Goal: Browse casually

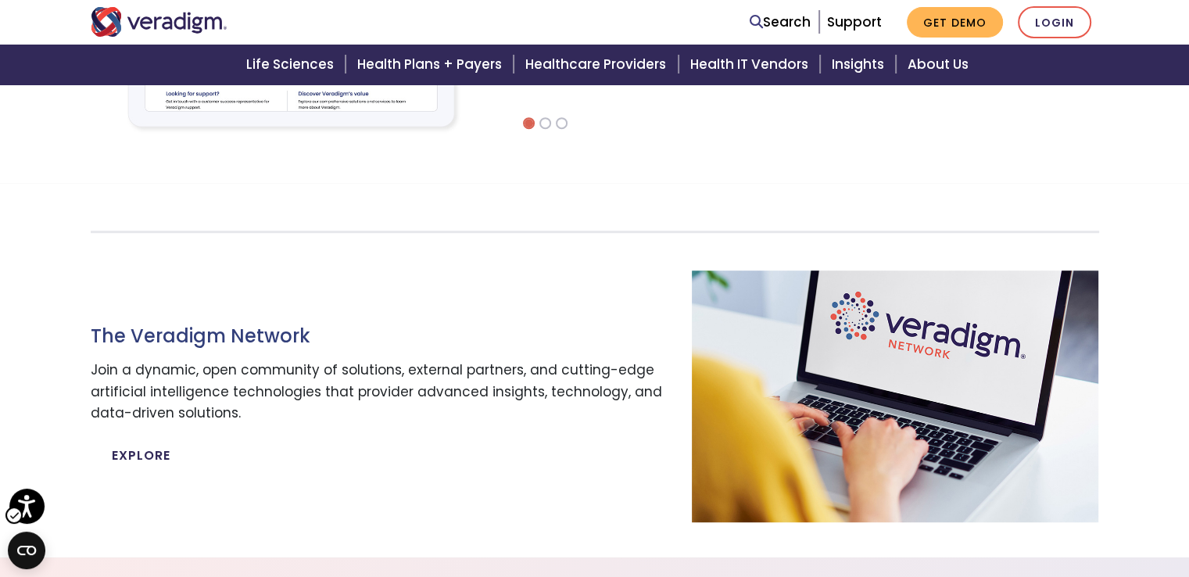
scroll to position [730, 0]
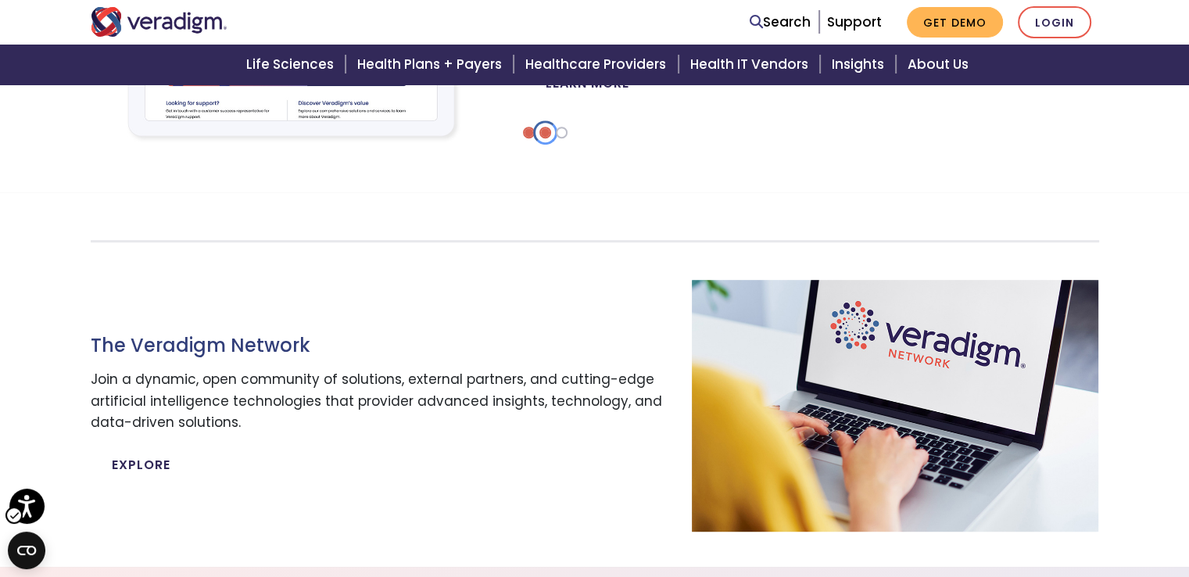
click at [544, 135] on li "Carousel" at bounding box center [545, 133] width 12 height 12
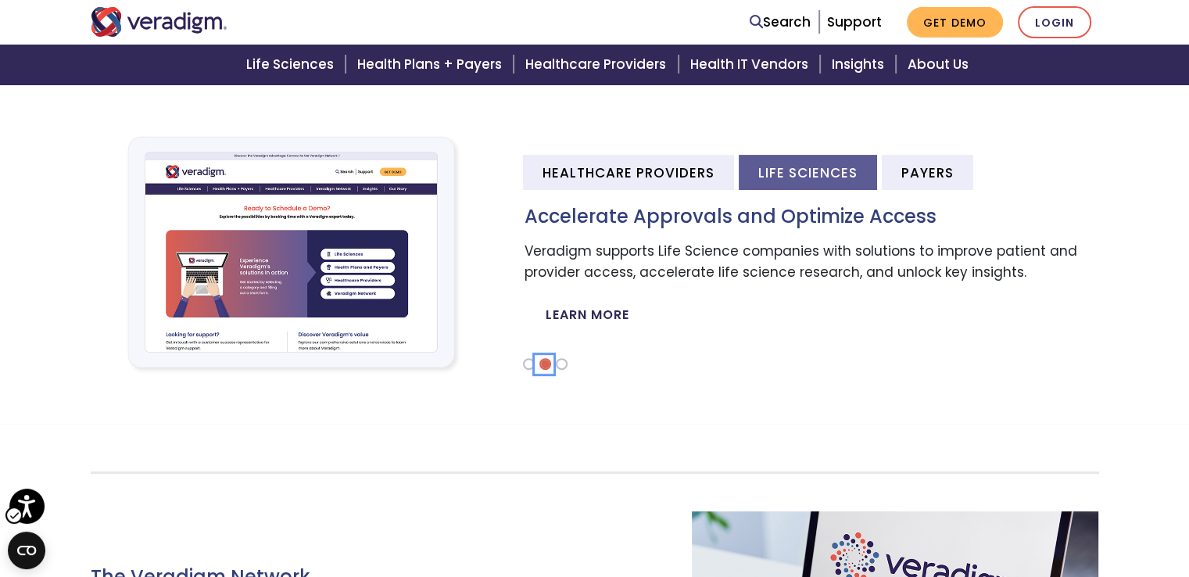
scroll to position [496, 0]
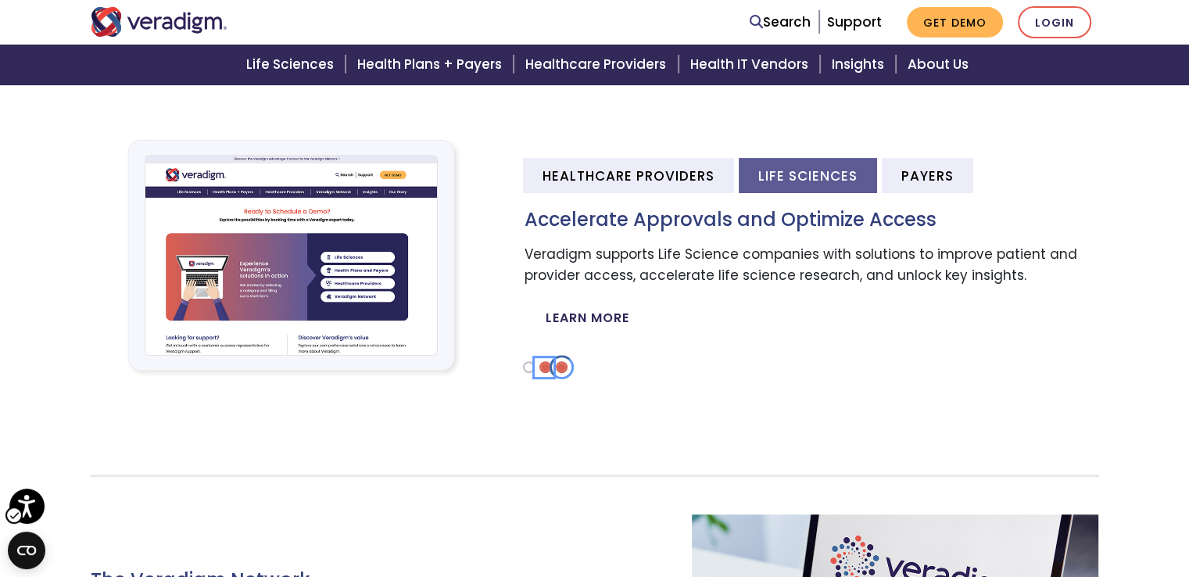
click at [561, 367] on li "Carousel" at bounding box center [562, 367] width 12 height 12
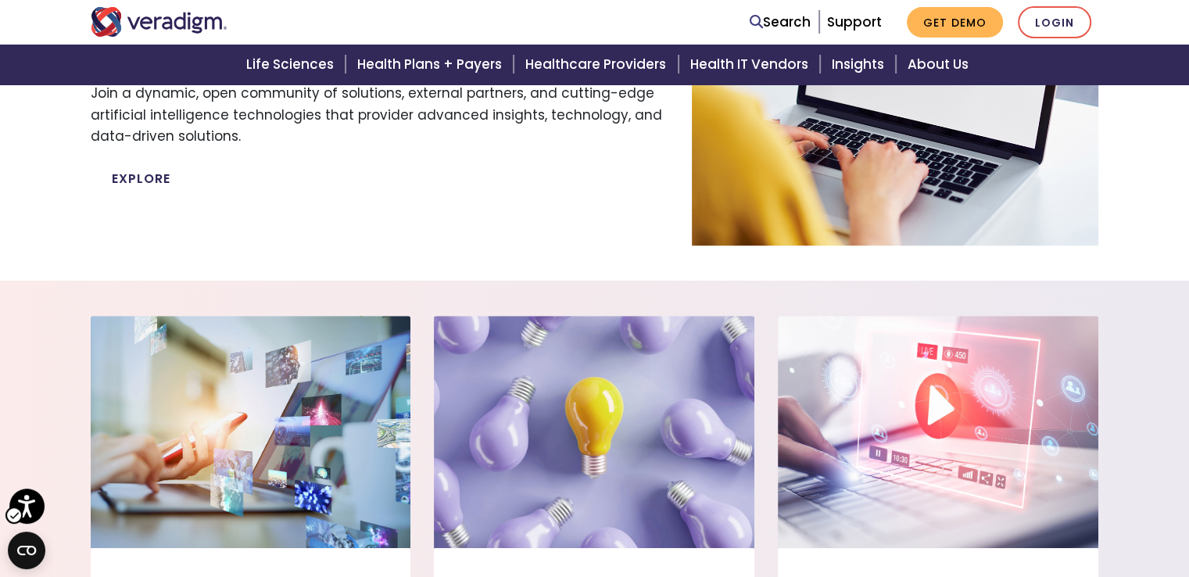
scroll to position [1329, 0]
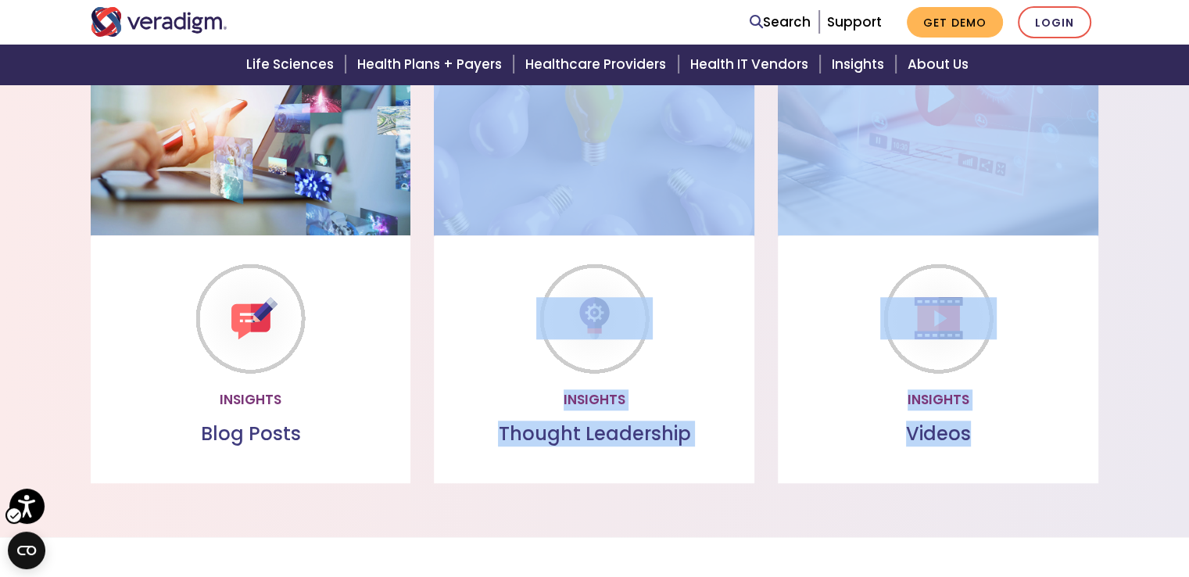
drag, startPoint x: 973, startPoint y: 523, endPoint x: 375, endPoint y: 263, distance: 651.3
click at [375, 263] on section "Insights Insights - Blog Posts Blog Posts Read through our collection of valuab…" at bounding box center [594, 252] width 1189 height 569
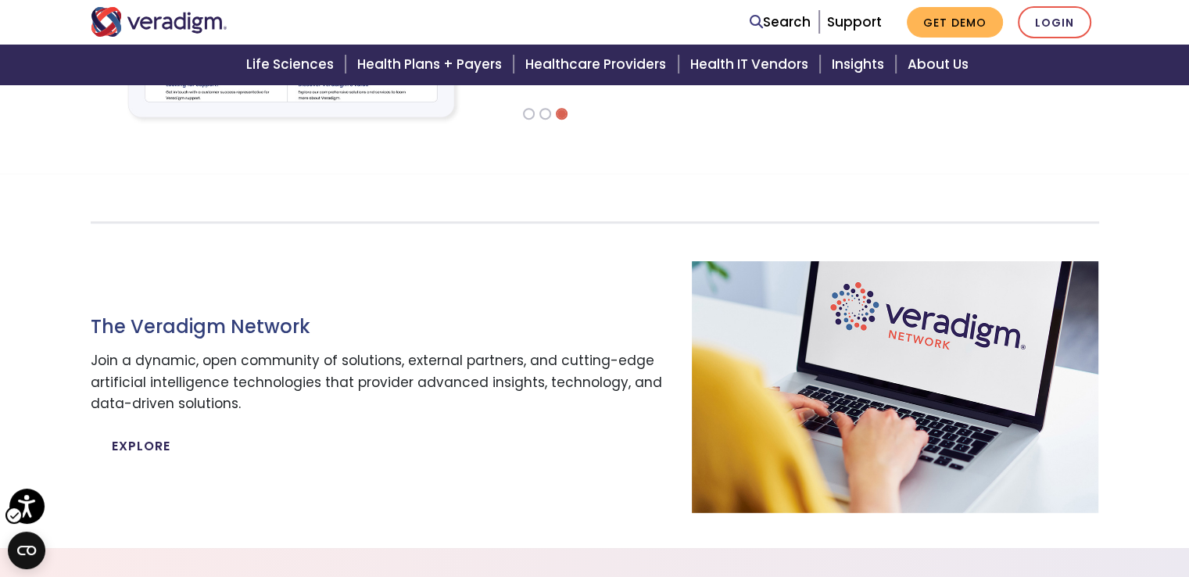
scroll to position [547, 0]
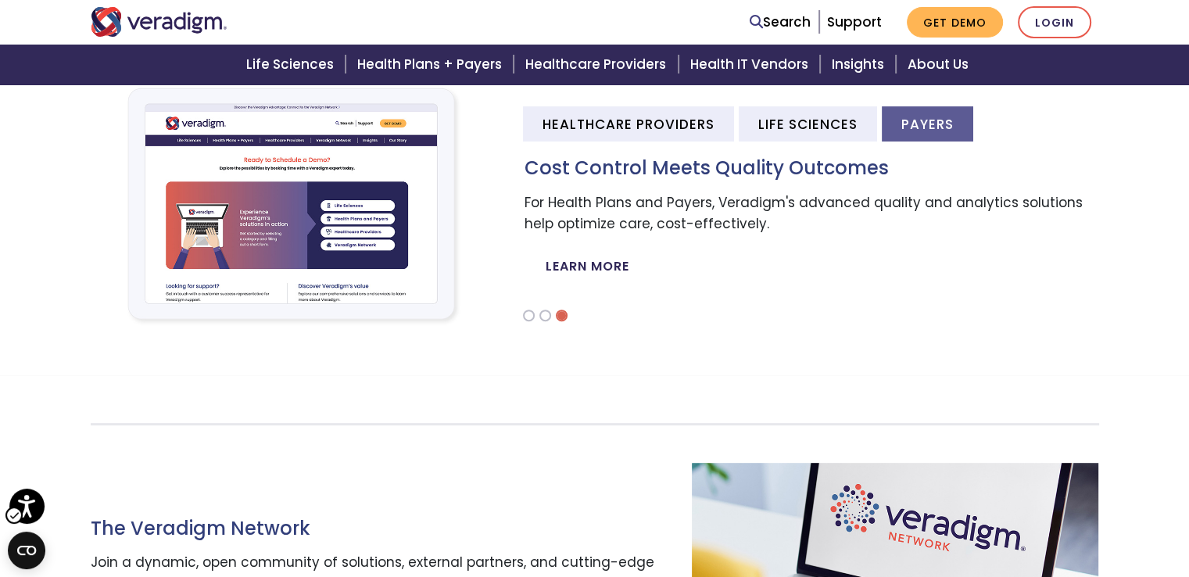
click at [386, 392] on section "The Veradigm Network Join a dynamic, open community of solutions, external part…" at bounding box center [594, 562] width 1189 height 374
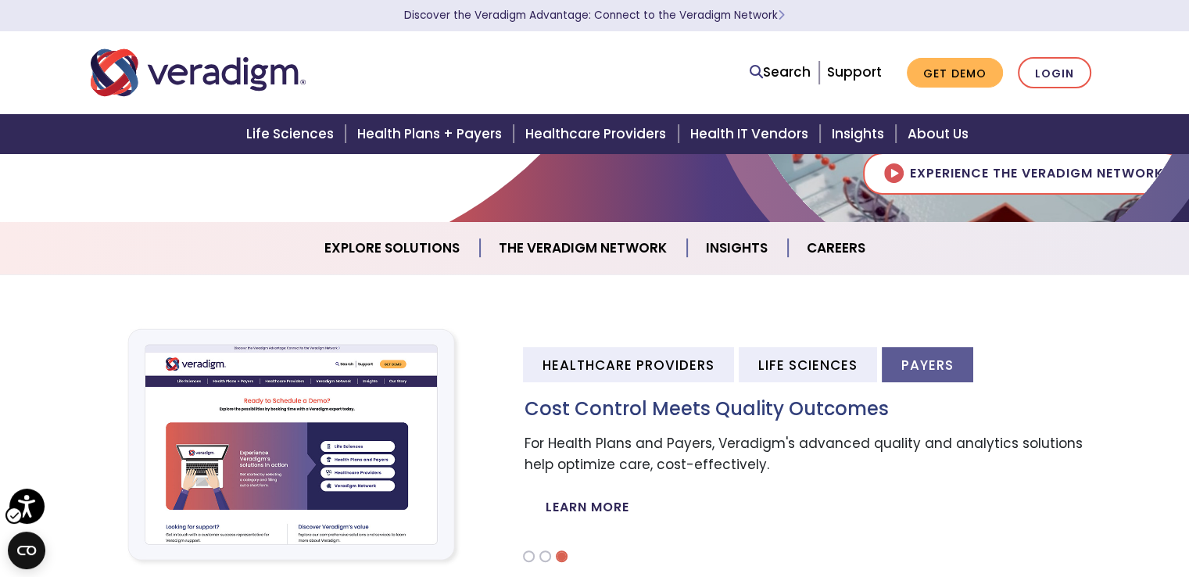
scroll to position [0, 0]
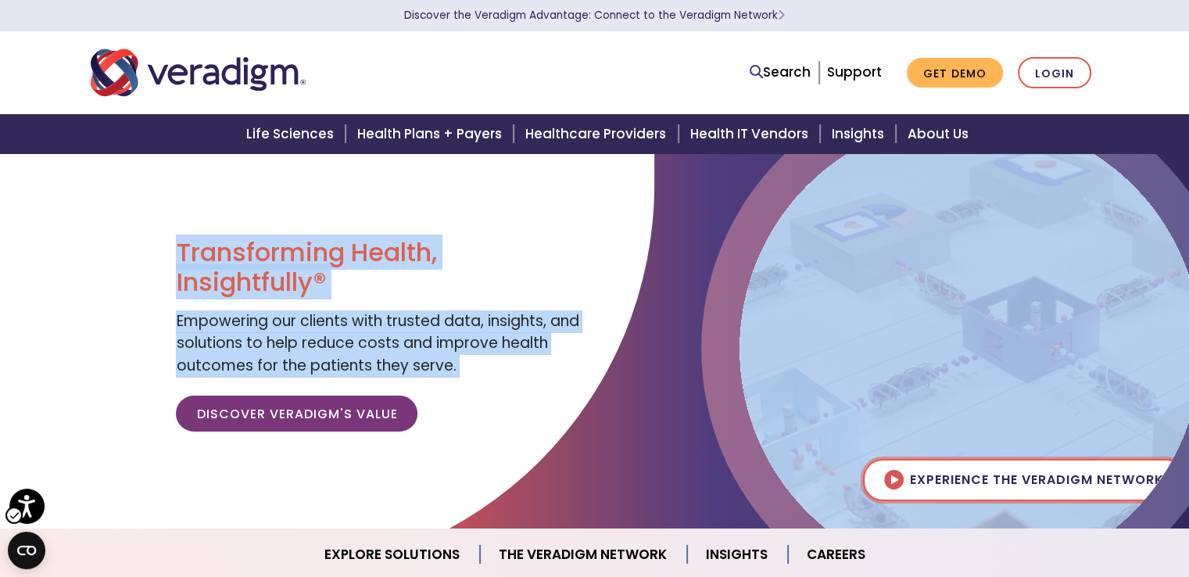
drag, startPoint x: 222, startPoint y: 270, endPoint x: 1007, endPoint y: 481, distance: 812.8
click at [1007, 481] on section "Transforming Health, Insightfully® Empowering our clients with trusted data, in…" at bounding box center [594, 340] width 1189 height 375
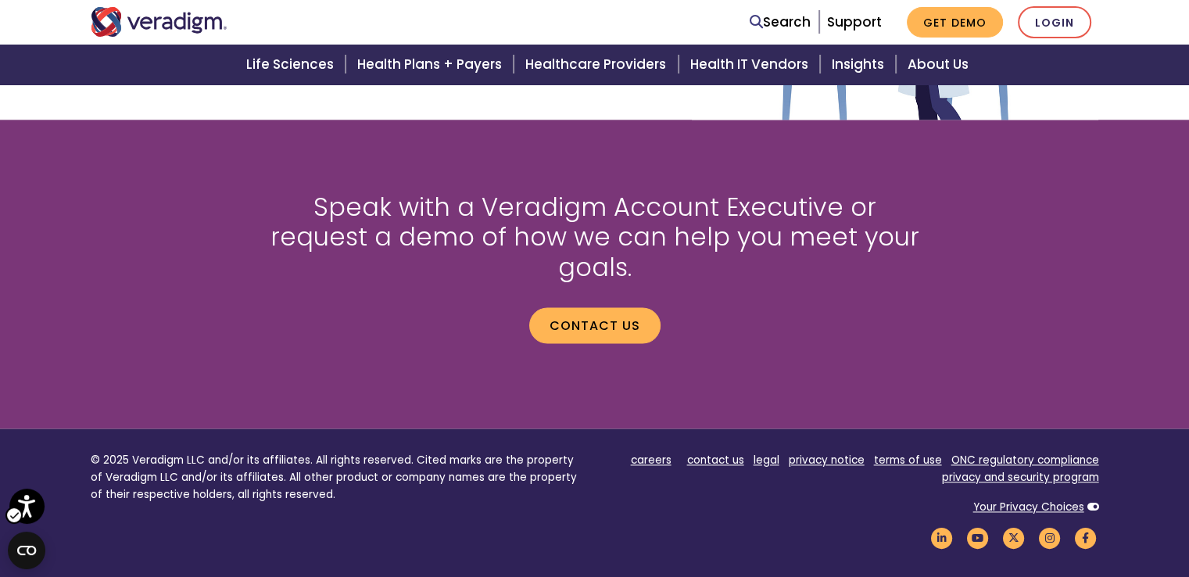
scroll to position [2189, 0]
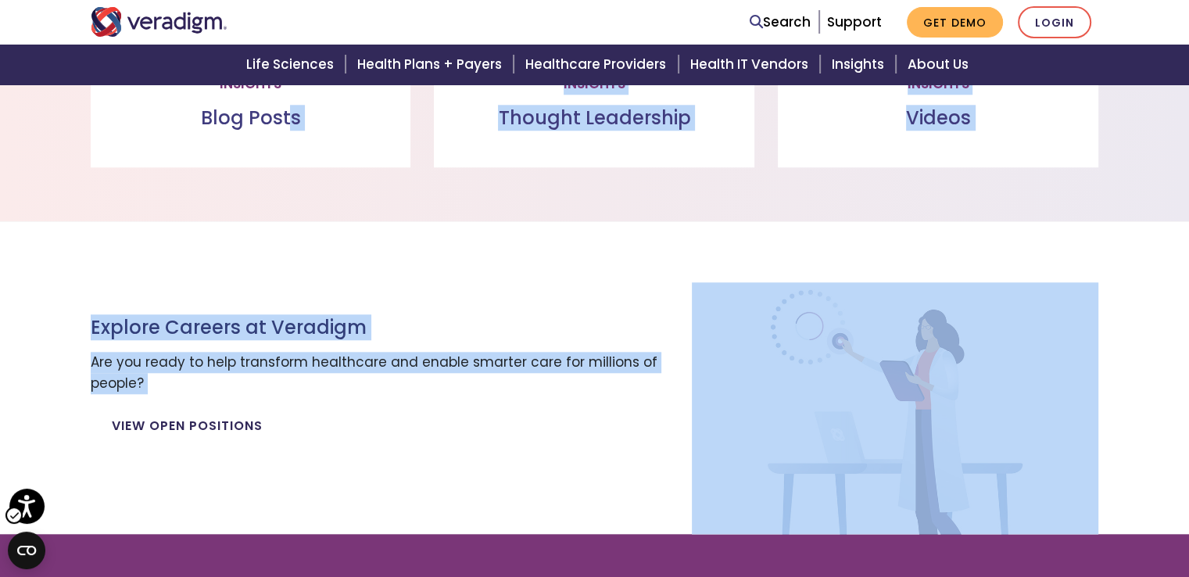
drag, startPoint x: 1138, startPoint y: 417, endPoint x: 288, endPoint y: 84, distance: 913.5
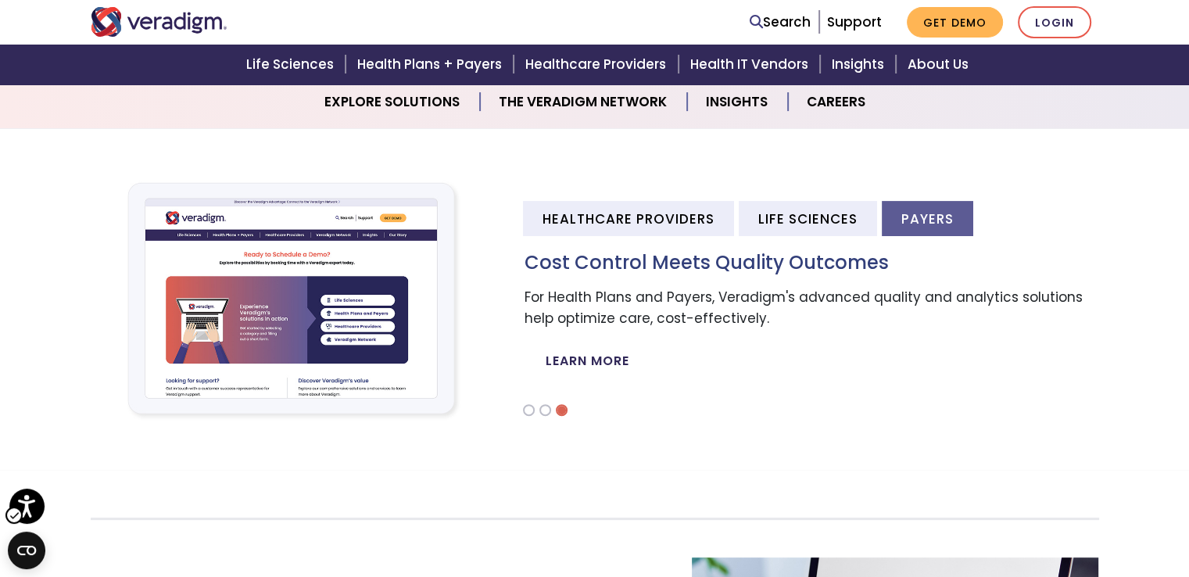
scroll to position [413, 0]
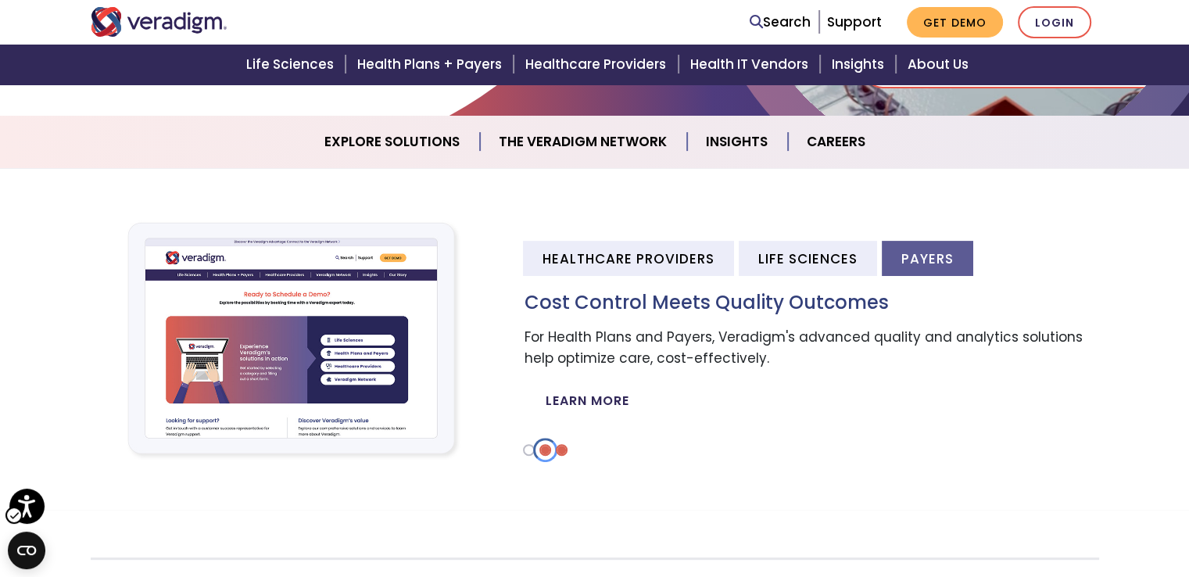
click at [542, 452] on li "Carousel" at bounding box center [545, 450] width 12 height 12
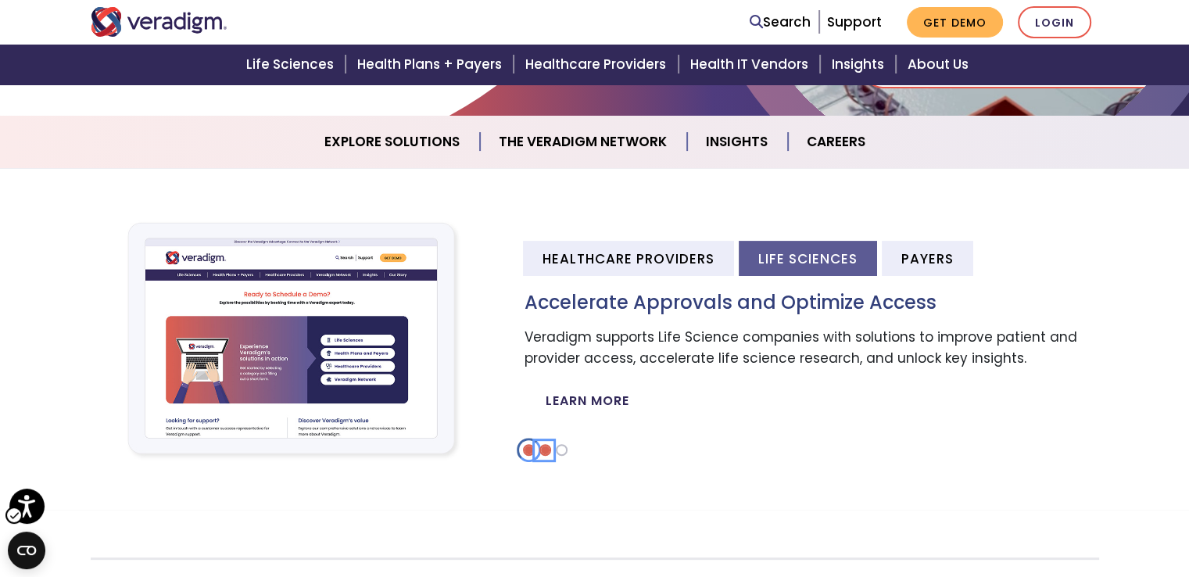
click at [529, 452] on li "Carousel" at bounding box center [529, 450] width 12 height 12
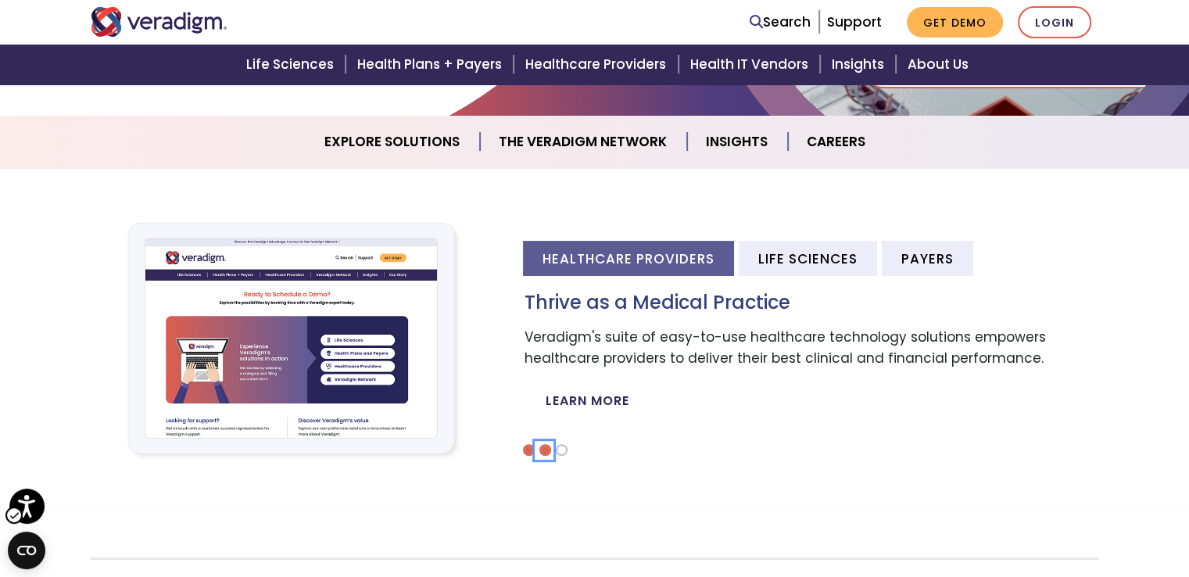
click at [542, 454] on li "Carousel" at bounding box center [545, 450] width 12 height 12
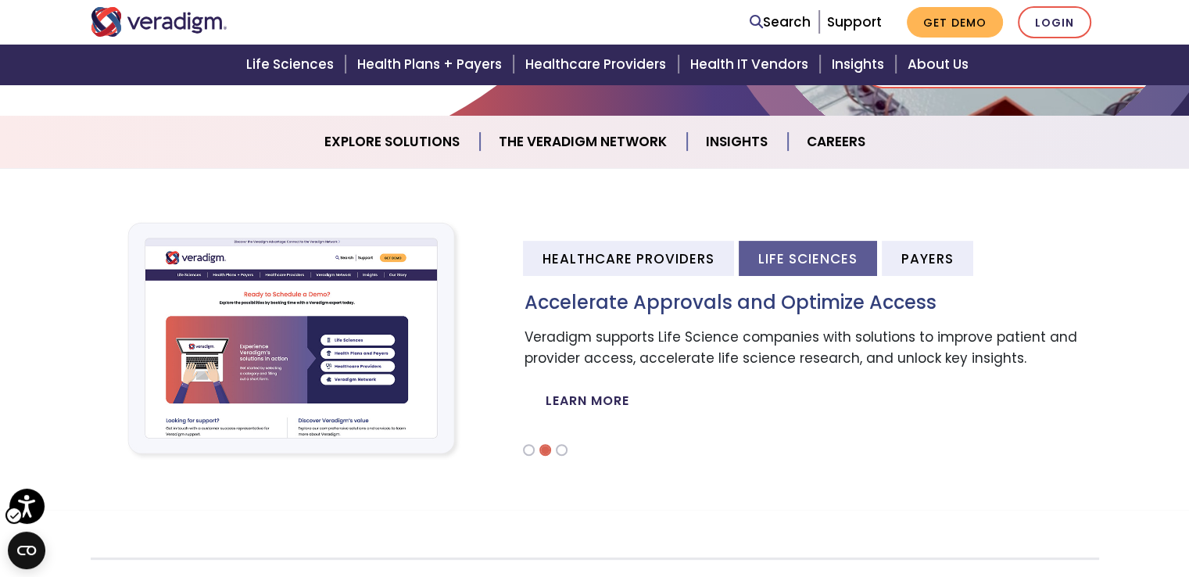
click at [566, 453] on ol "Carousel" at bounding box center [810, 450] width 579 height 12
click at [563, 452] on li "Carousel" at bounding box center [562, 450] width 12 height 12
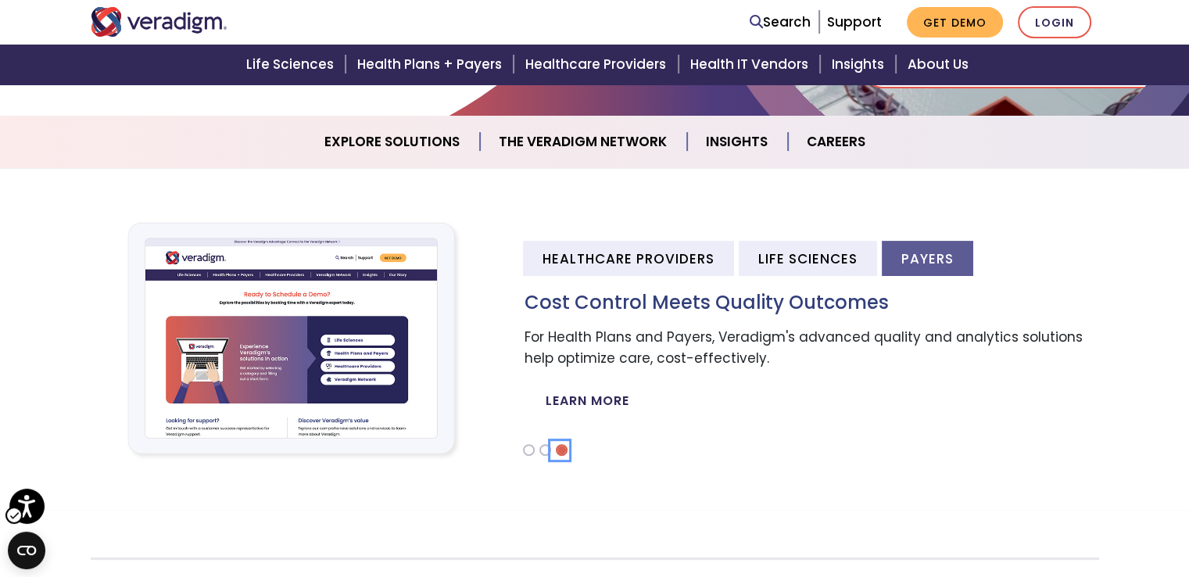
click at [550, 450] on ol "Carousel" at bounding box center [810, 450] width 579 height 12
click at [545, 450] on li "Carousel" at bounding box center [545, 450] width 12 height 12
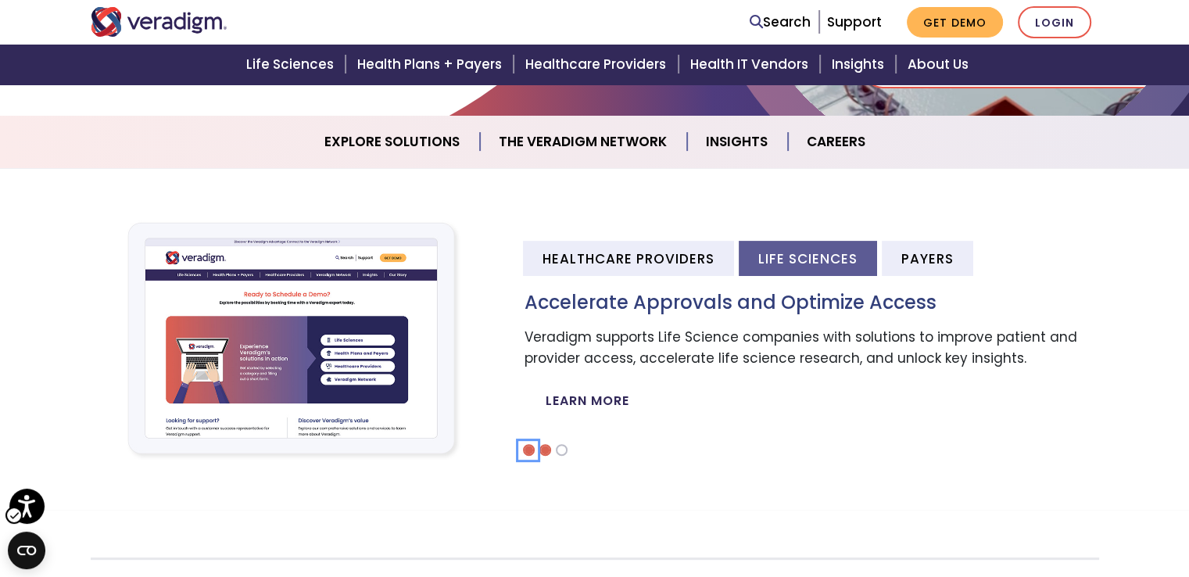
click at [530, 451] on li "Carousel" at bounding box center [529, 450] width 12 height 12
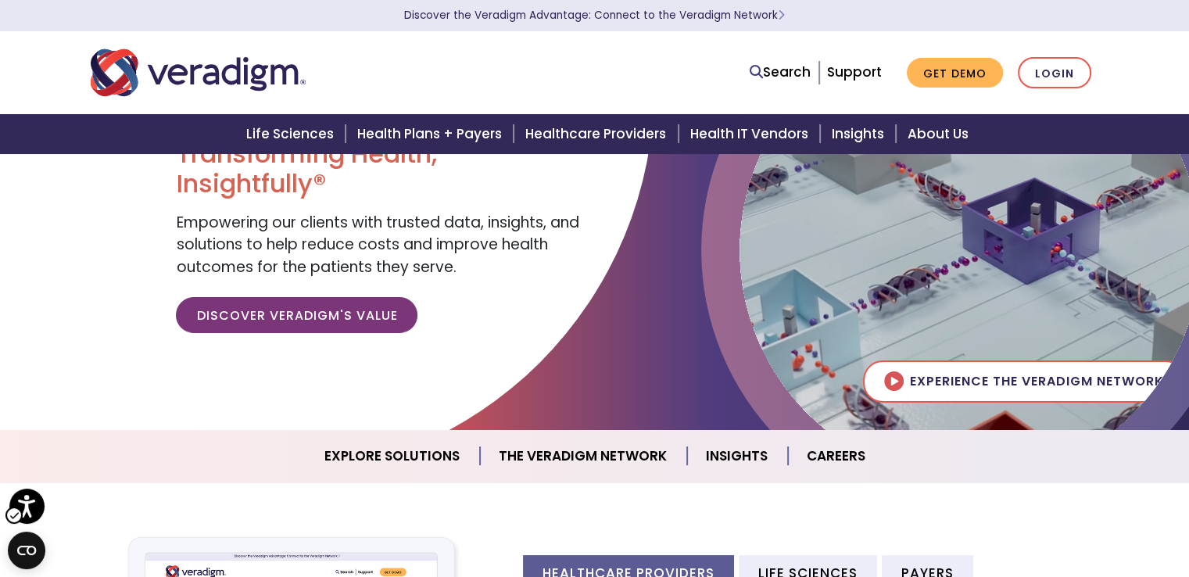
scroll to position [0, 0]
